Goal: Information Seeking & Learning: Find specific fact

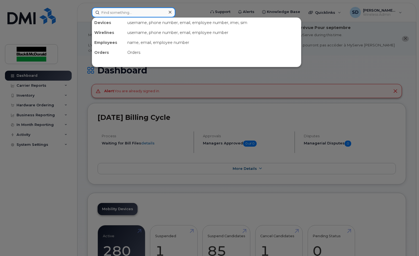
click at [104, 11] on input at bounding box center [134, 12] width 84 height 10
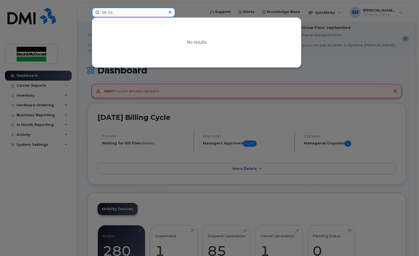
drag, startPoint x: 116, startPoint y: 12, endPoint x: 97, endPoint y: 11, distance: 18.5
click at [96, 11] on input "3R-35" at bounding box center [134, 12] width 84 height 10
click at [120, 10] on input "3R-35" at bounding box center [134, 12] width 84 height 10
drag, startPoint x: 116, startPoint y: 13, endPoint x: 85, endPoint y: 10, distance: 31.3
click at [87, 10] on div "3R-34 No results" at bounding box center [146, 12] width 119 height 10
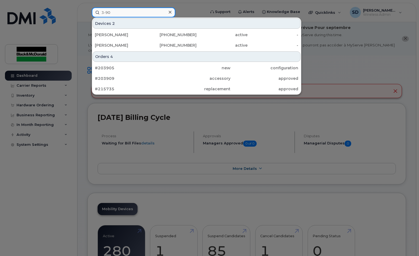
drag, startPoint x: 116, startPoint y: 11, endPoint x: 89, endPoint y: 11, distance: 26.7
click at [89, 11] on div "3-90 Devices 2 [PERSON_NAME] [PHONE_NUMBER] active - [PERSON_NAME] [PHONE_NUMBE…" at bounding box center [146, 12] width 119 height 10
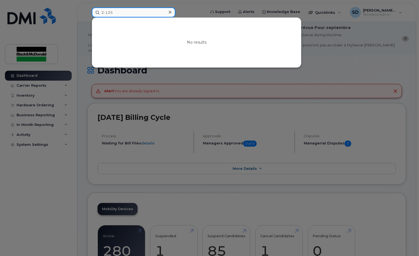
drag, startPoint x: 114, startPoint y: 14, endPoint x: 85, endPoint y: 12, distance: 28.5
click at [87, 12] on div "2-125 No results" at bounding box center [146, 12] width 119 height 10
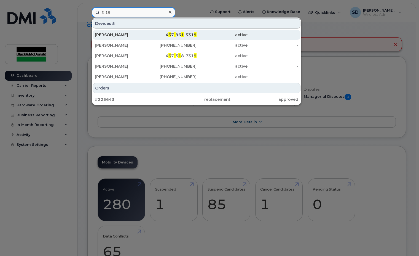
scroll to position [55, 0]
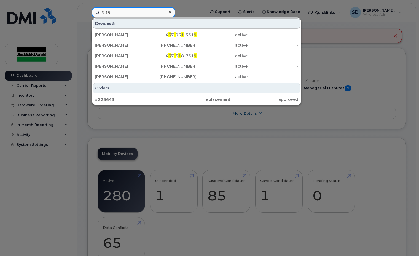
drag, startPoint x: 116, startPoint y: 13, endPoint x: 87, endPoint y: 9, distance: 30.0
click at [87, 9] on div "3-19 Devices 5 [PERSON_NAME] 4 3 7 - 96 1 -531 9 active - [PERSON_NAME] [PHONE_…" at bounding box center [146, 12] width 119 height 10
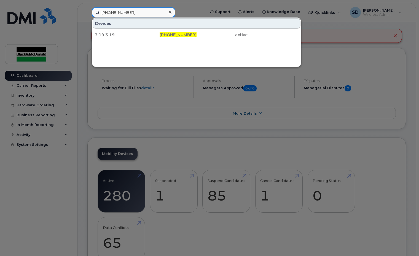
drag, startPoint x: 131, startPoint y: 13, endPoint x: 96, endPoint y: 11, distance: 35.1
click at [96, 11] on input "[PHONE_NUMBER]" at bounding box center [134, 12] width 84 height 10
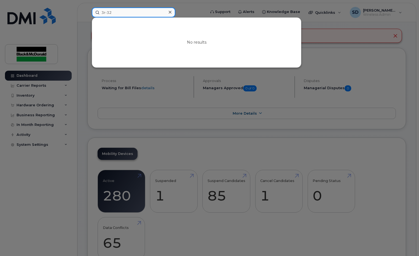
drag, startPoint x: 113, startPoint y: 11, endPoint x: 102, endPoint y: 11, distance: 11.0
click at [102, 11] on input "3r-32" at bounding box center [134, 12] width 84 height 10
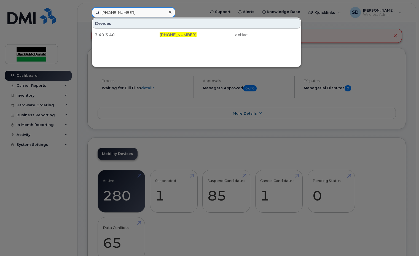
drag, startPoint x: 125, startPoint y: 10, endPoint x: 79, endPoint y: 9, distance: 46.9
click at [87, 9] on div "[PHONE_NUMBER] Devices 3 40 3 40 416-571-2276 active -" at bounding box center [146, 12] width 119 height 10
type input "[PHONE_NUMBER]"
click at [171, 11] on icon at bounding box center [170, 12] width 3 height 4
